Goal: Task Accomplishment & Management: Use online tool/utility

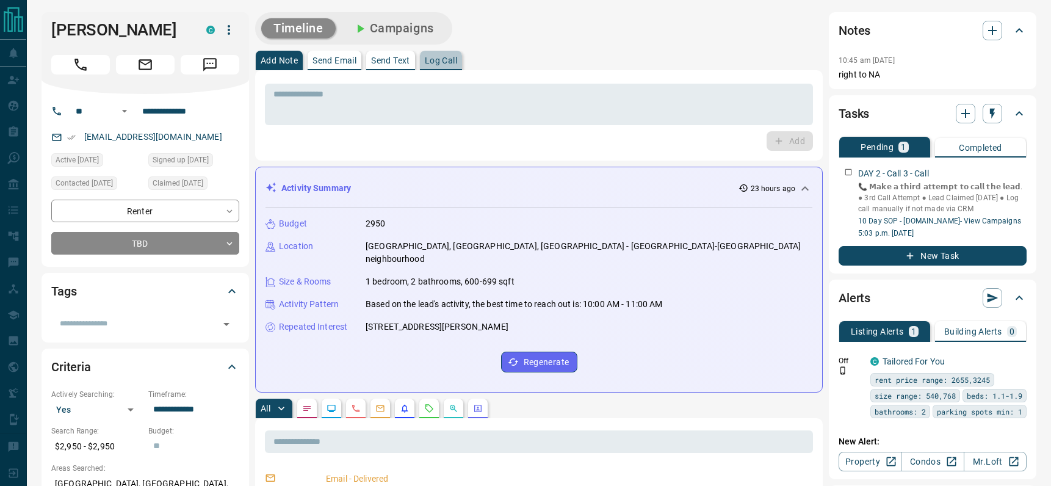
click at [447, 65] on p "Log Call" at bounding box center [441, 60] width 32 height 9
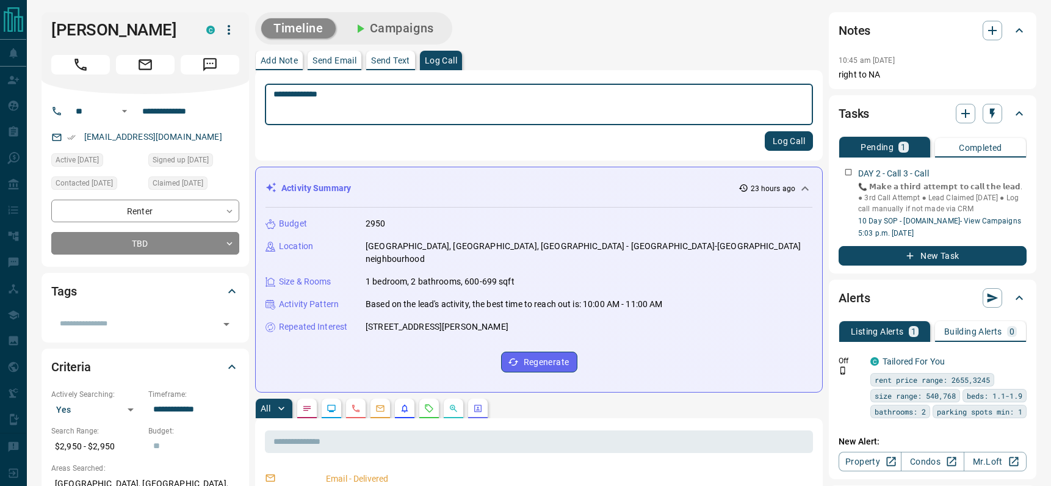
type textarea "**********"
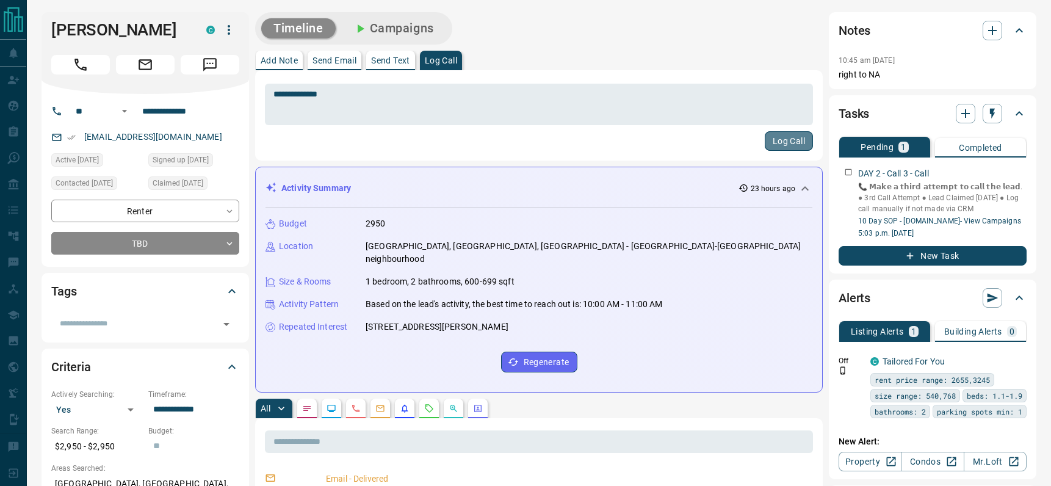
click at [778, 136] on button "Log Call" at bounding box center [789, 141] width 48 height 20
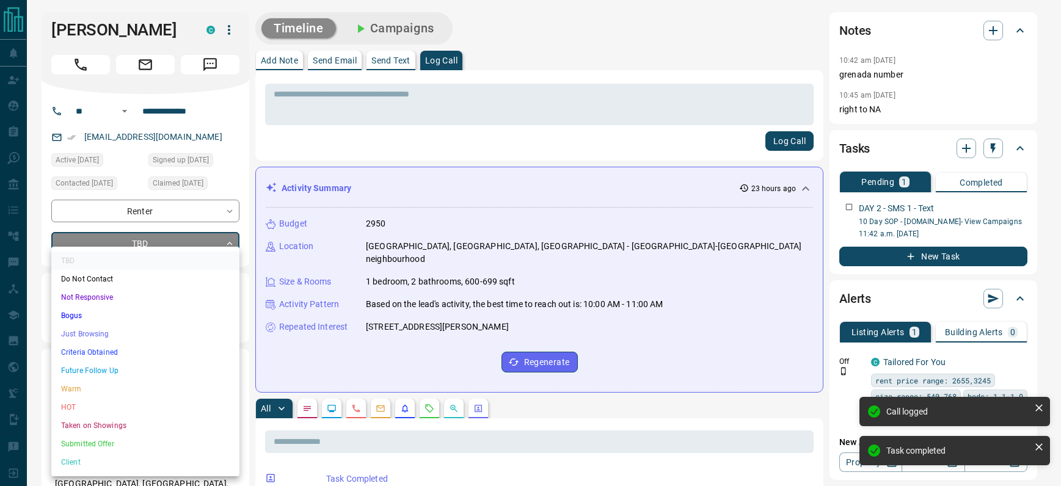
click at [326, 101] on div at bounding box center [530, 243] width 1061 height 486
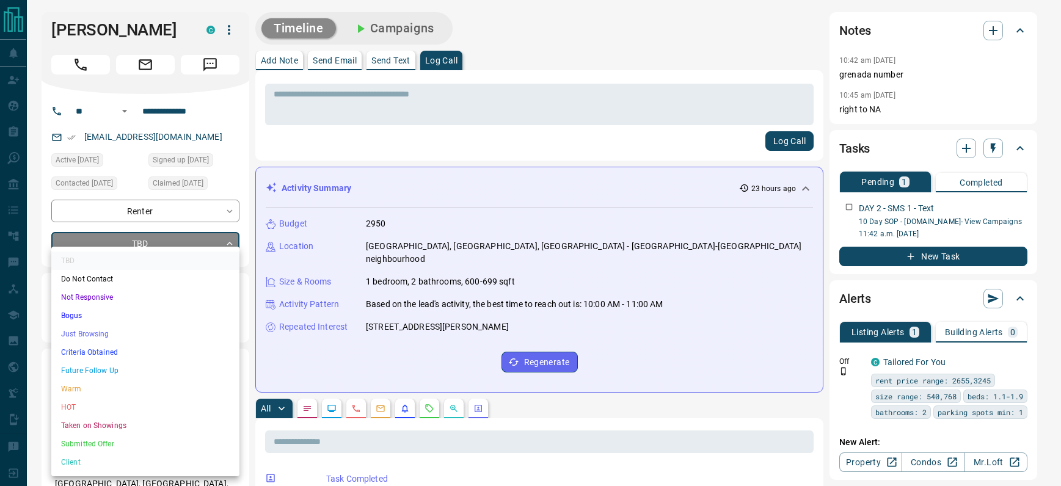
click at [114, 298] on li "Not Responsive" at bounding box center [145, 297] width 188 height 18
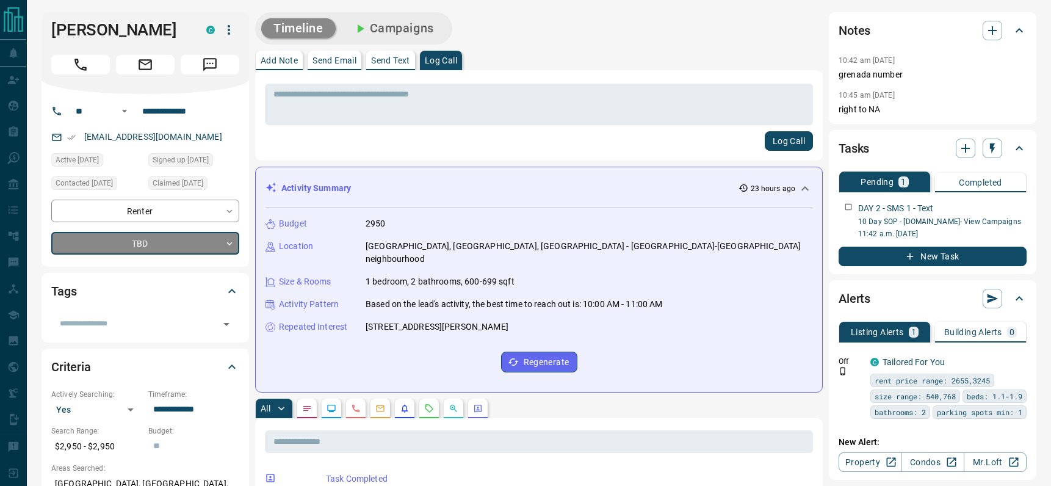
type input "*"
